Goal: Check status

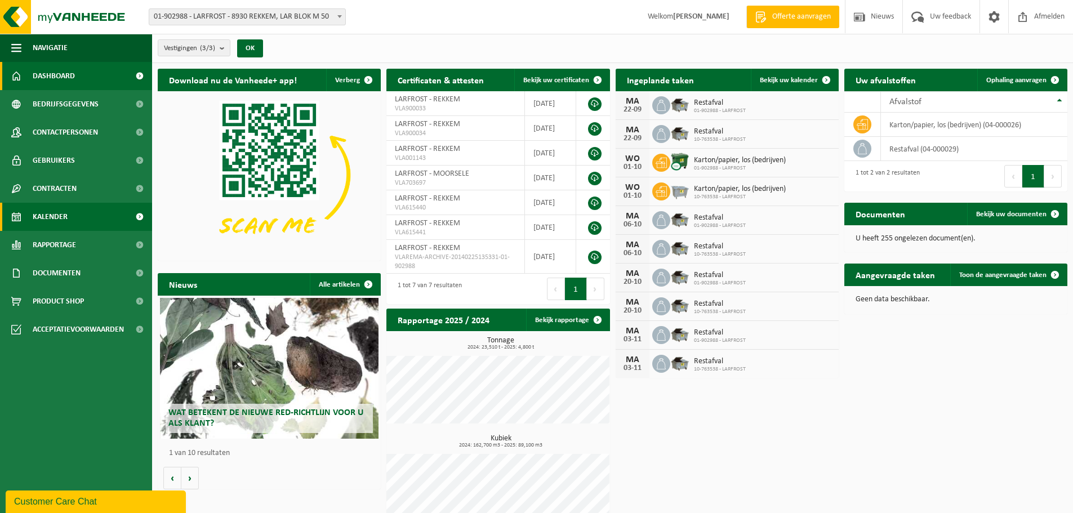
click at [42, 216] on span "Kalender" at bounding box center [50, 217] width 35 height 28
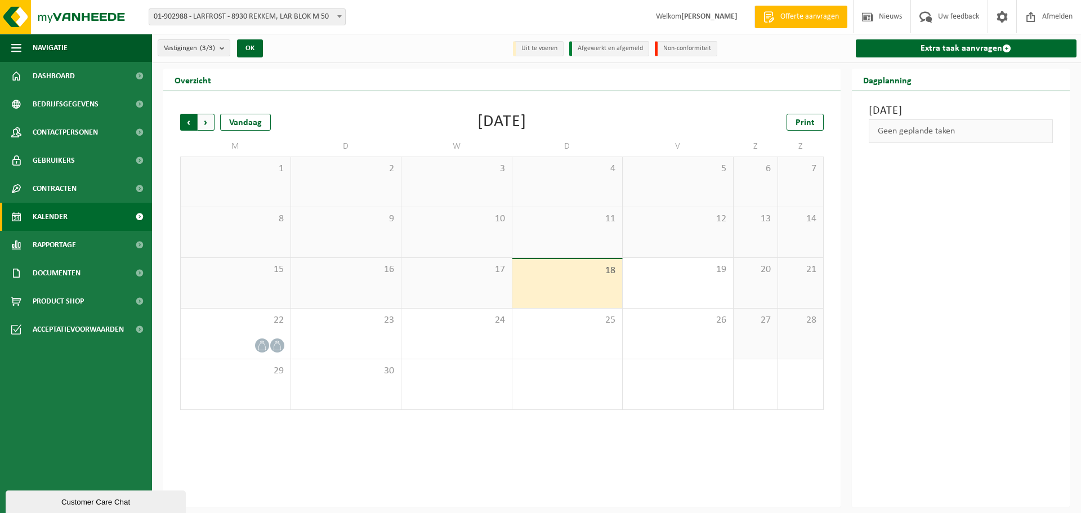
click at [205, 121] on span "Volgende" at bounding box center [206, 122] width 17 height 17
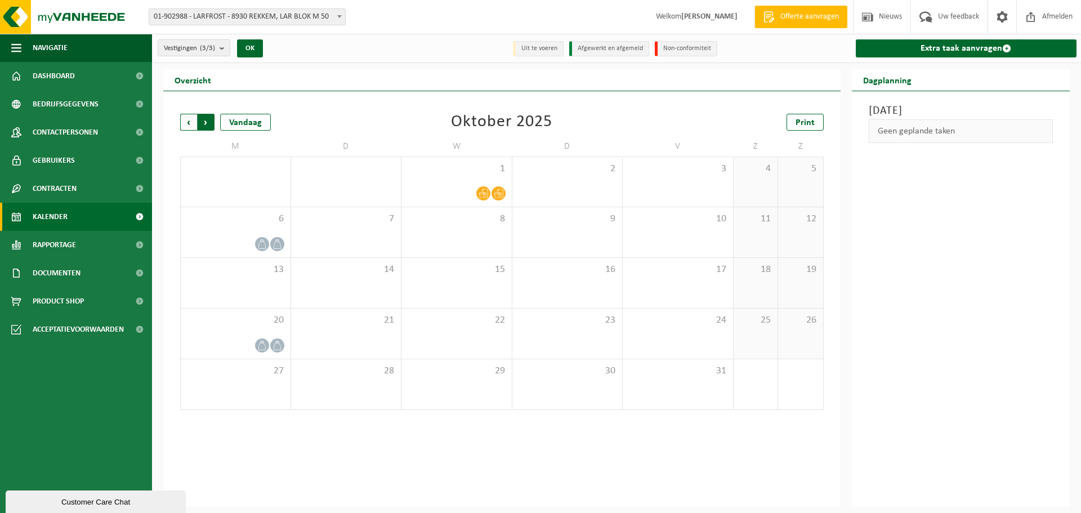
click at [190, 122] on span "Vorige" at bounding box center [188, 122] width 17 height 17
